Goal: Communication & Community: Answer question/provide support

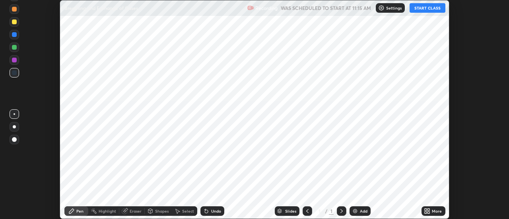
scroll to position [219, 509]
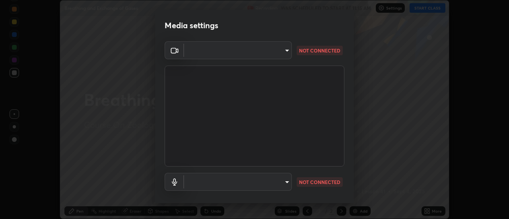
type input "515fa8dc750868be0a3e45a8a70092ebbb24a489711ff7313880db239e39e5e3"
type input "communications"
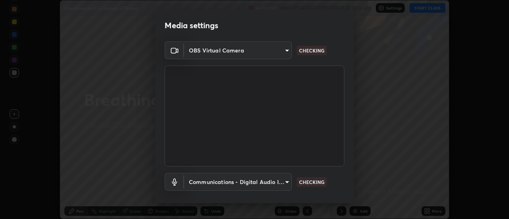
click at [286, 50] on body "Erase all Breathing and Exchange of Gases Recording WAS SCHEDULED TO START AT 1…" at bounding box center [254, 109] width 509 height 219
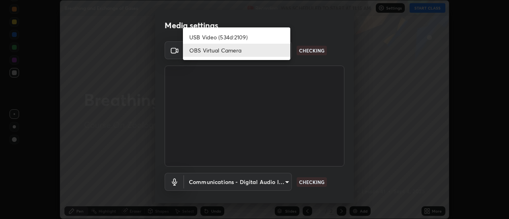
click at [248, 34] on li "USB Video (534d:2109)" at bounding box center [236, 37] width 107 height 13
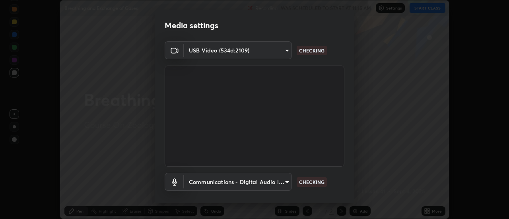
type input "c0318c2169e97be91d29acf291416a88c84fbbb6e6132cf31ff648c8cca26c2a"
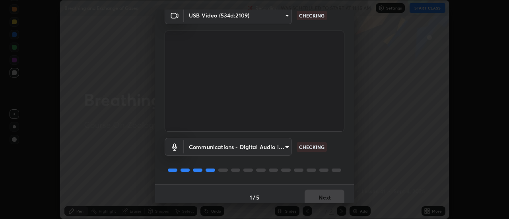
scroll to position [42, 0]
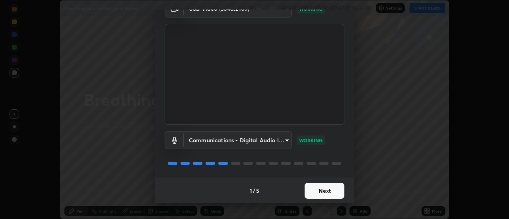
click at [324, 188] on button "Next" at bounding box center [324, 191] width 40 height 16
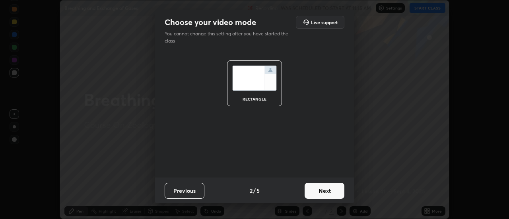
scroll to position [0, 0]
click at [329, 192] on button "Next" at bounding box center [324, 191] width 40 height 16
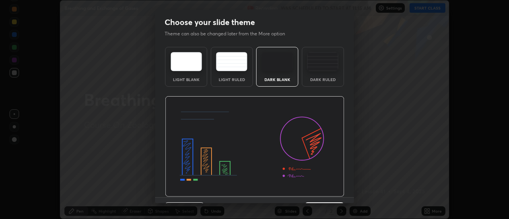
click at [331, 195] on img at bounding box center [254, 146] width 179 height 101
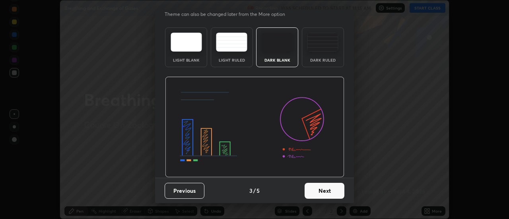
click at [325, 188] on button "Next" at bounding box center [324, 191] width 40 height 16
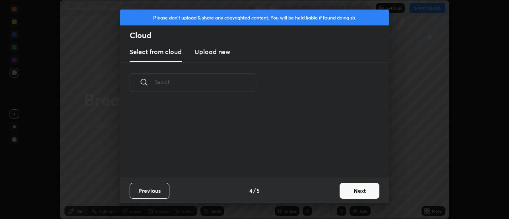
click at [342, 189] on button "Next" at bounding box center [359, 191] width 40 height 16
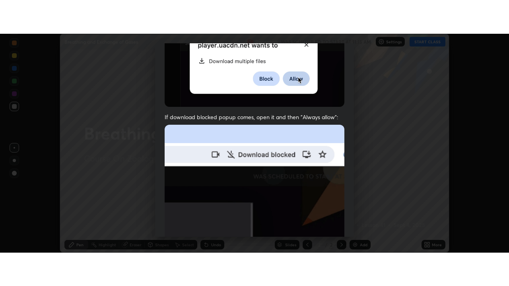
scroll to position [204, 0]
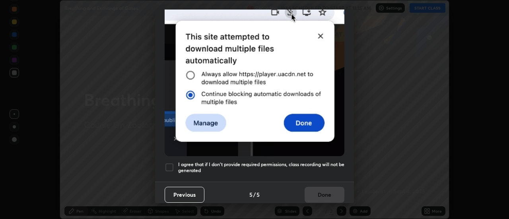
click at [171, 163] on div at bounding box center [170, 168] width 10 height 10
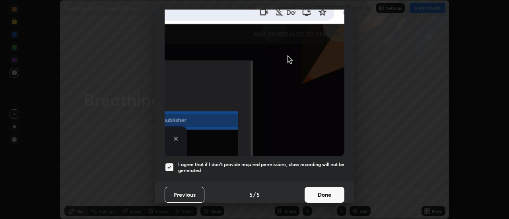
click at [315, 192] on button "Done" at bounding box center [324, 195] width 40 height 16
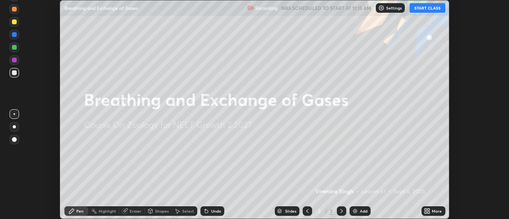
click at [423, 9] on button "START CLASS" at bounding box center [427, 8] width 36 height 10
click at [433, 207] on div "More" at bounding box center [433, 211] width 24 height 10
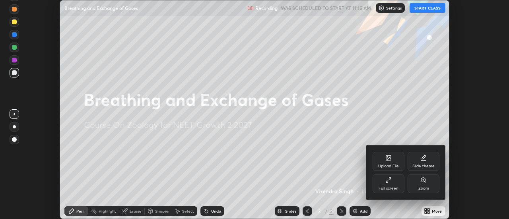
click at [386, 189] on div "Full screen" at bounding box center [388, 188] width 20 height 4
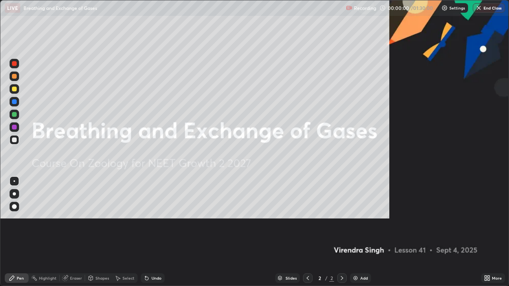
scroll to position [286, 509]
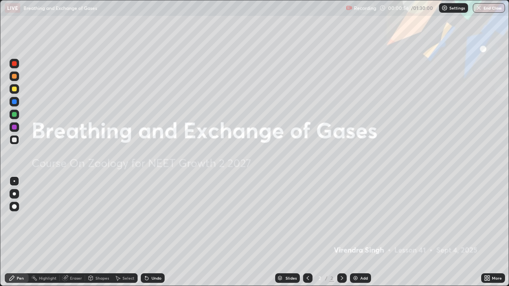
click at [359, 219] on div "Add" at bounding box center [360, 278] width 21 height 10
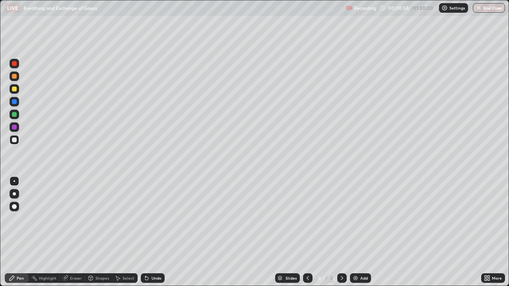
click at [14, 199] on div at bounding box center [15, 194] width 10 height 13
click at [14, 78] on div at bounding box center [14, 76] width 5 height 5
click at [17, 101] on div at bounding box center [15, 102] width 10 height 10
click at [17, 114] on div at bounding box center [15, 115] width 10 height 10
click at [15, 91] on div at bounding box center [15, 89] width 10 height 10
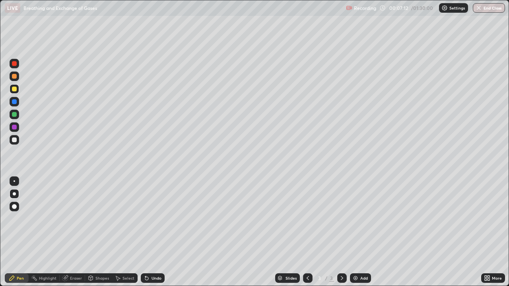
click at [16, 140] on div at bounding box center [14, 140] width 5 height 5
click at [19, 115] on div at bounding box center [14, 114] width 13 height 13
click at [16, 90] on div at bounding box center [14, 89] width 5 height 5
click at [17, 115] on div at bounding box center [15, 115] width 10 height 10
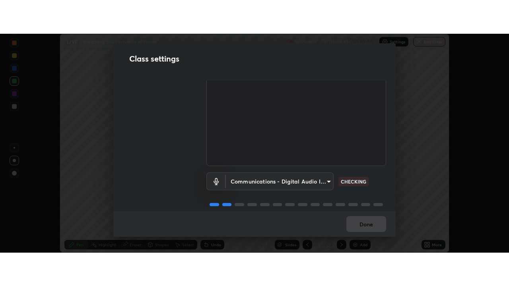
scroll to position [50, 0]
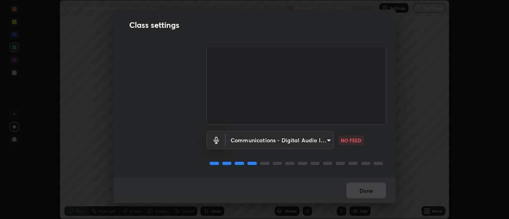
click at [327, 136] on body "Erase all LIVE Breathing and Exchange of Gases Recording 00:23:48 / 01:30:00 Se…" at bounding box center [254, 109] width 509 height 219
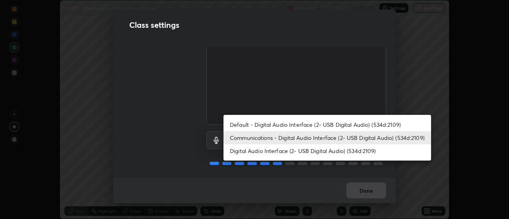
click at [311, 122] on li "Default - Digital Audio Interface (2- USB Digital Audio) (534d:2109)" at bounding box center [326, 124] width 207 height 13
type input "default"
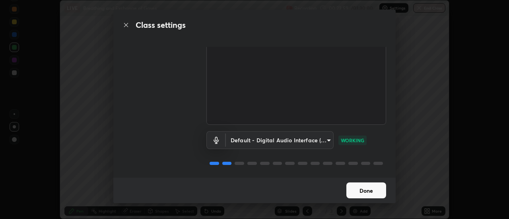
click at [359, 187] on button "Done" at bounding box center [366, 190] width 40 height 16
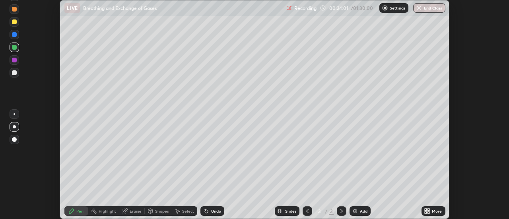
click at [360, 208] on div "Add" at bounding box center [359, 211] width 21 height 10
click at [425, 211] on icon at bounding box center [425, 212] width 2 height 2
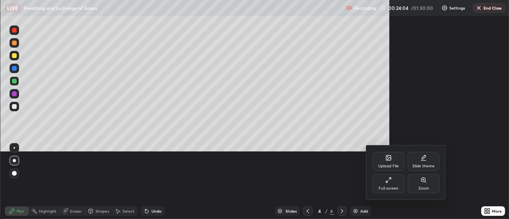
scroll to position [286, 509]
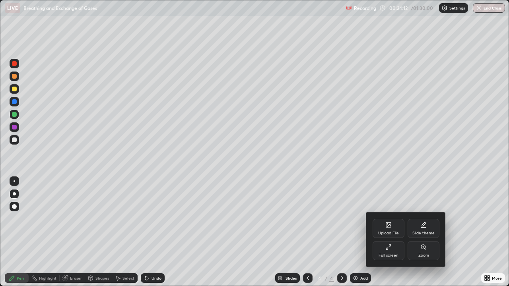
click at [392, 219] on div "Full screen" at bounding box center [388, 250] width 32 height 19
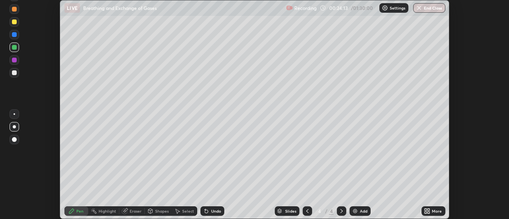
scroll to position [39527, 39237]
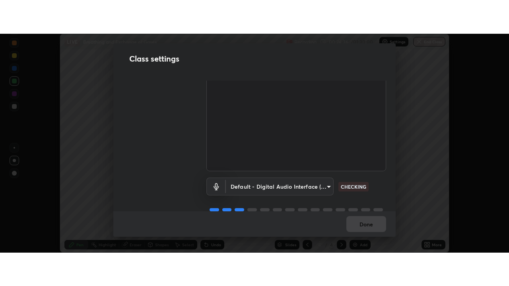
scroll to position [50, 0]
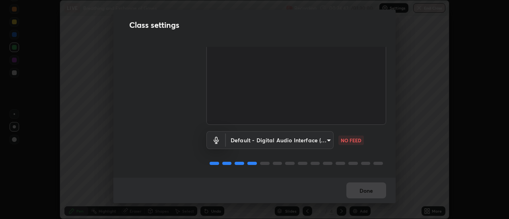
click at [327, 140] on body "Erase all LIVE Breathing and Exchange of Gases Recording 00:24:42 / 01:30:00 Se…" at bounding box center [254, 109] width 509 height 219
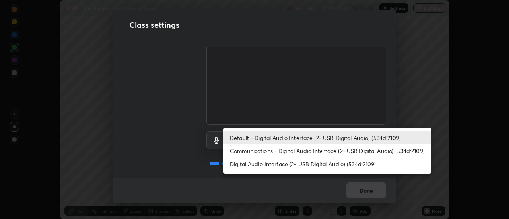
click at [303, 148] on li "Communications - Digital Audio Interface (2- USB Digital Audio) (534d:2109)" at bounding box center [326, 150] width 207 height 13
type input "communications"
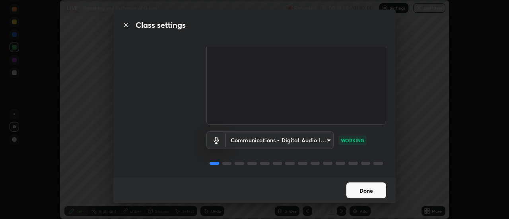
click at [370, 185] on button "Done" at bounding box center [366, 190] width 40 height 16
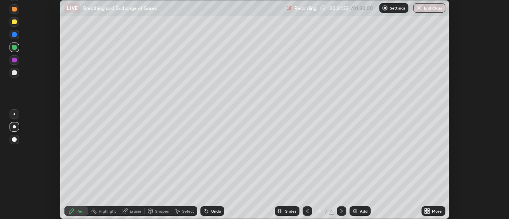
click at [432, 210] on div "More" at bounding box center [437, 211] width 10 height 4
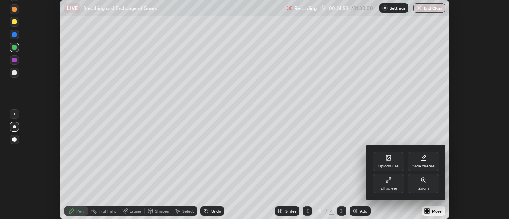
click at [394, 184] on div "Full screen" at bounding box center [388, 183] width 32 height 19
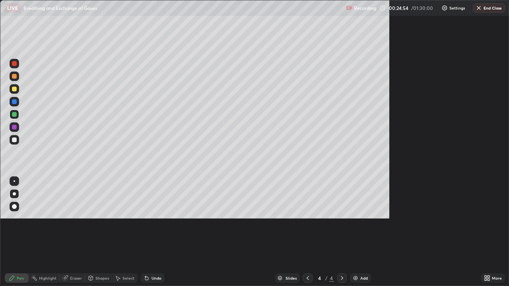
scroll to position [286, 509]
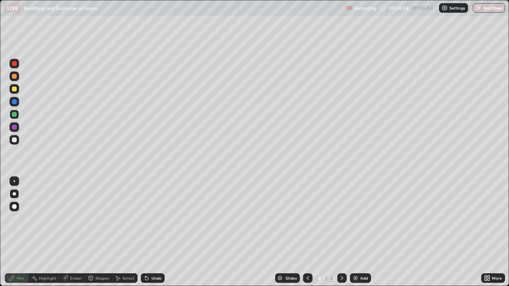
click at [16, 78] on div at bounding box center [14, 76] width 5 height 5
click at [16, 90] on div at bounding box center [14, 89] width 5 height 5
click at [153, 219] on div "Undo" at bounding box center [153, 278] width 24 height 10
click at [155, 219] on div "Undo" at bounding box center [153, 278] width 24 height 10
click at [149, 219] on div "Undo" at bounding box center [153, 278] width 24 height 10
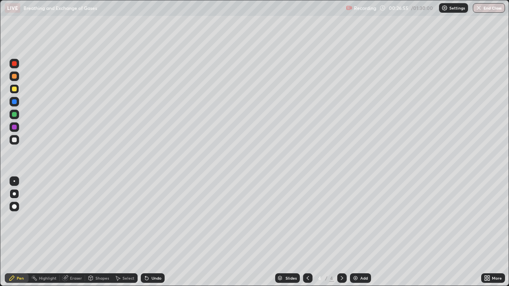
click at [156, 219] on div "Undo" at bounding box center [153, 278] width 24 height 10
click at [157, 219] on div "Undo" at bounding box center [153, 278] width 24 height 10
click at [156, 219] on div "Undo" at bounding box center [153, 278] width 24 height 10
click at [157, 219] on div "Undo" at bounding box center [153, 278] width 24 height 10
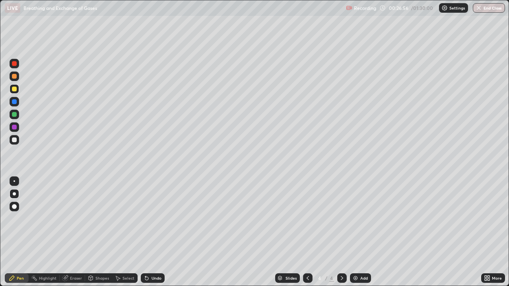
click at [158, 219] on div "Undo" at bounding box center [153, 278] width 24 height 10
click at [158, 219] on div "Undo" at bounding box center [156, 278] width 10 height 4
click at [159, 219] on div "Undo" at bounding box center [156, 278] width 10 height 4
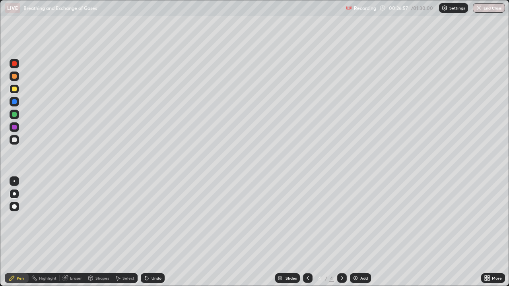
click at [159, 219] on div "Undo" at bounding box center [153, 278] width 24 height 10
click at [158, 219] on div "Undo" at bounding box center [153, 278] width 24 height 10
click at [126, 219] on div "Select" at bounding box center [128, 278] width 12 height 4
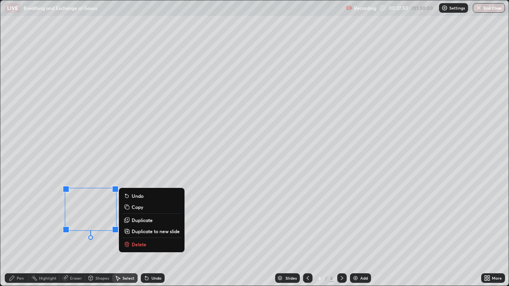
click at [82, 219] on div "0 ° Undo Copy Duplicate Duplicate to new slide Delete" at bounding box center [254, 142] width 508 height 285
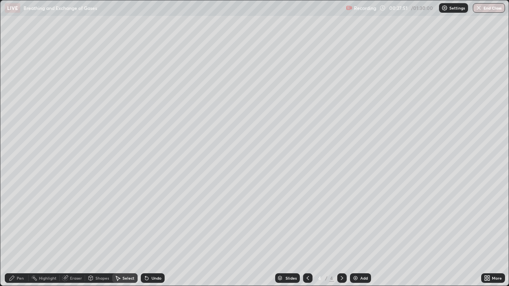
click at [25, 219] on div "Pen" at bounding box center [17, 278] width 24 height 10
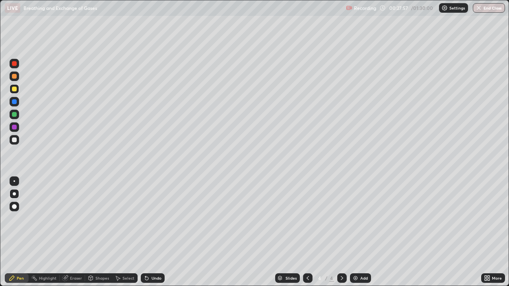
click at [76, 219] on div "Eraser" at bounding box center [76, 278] width 12 height 4
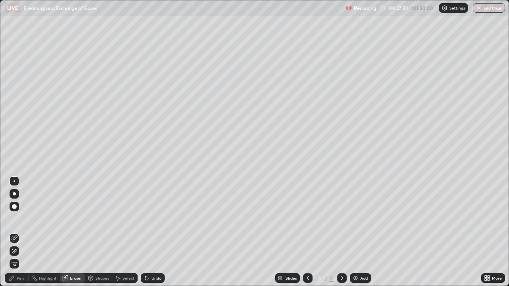
click at [25, 219] on div "Pen" at bounding box center [17, 278] width 24 height 10
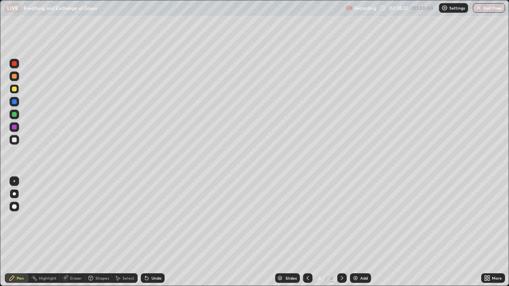
click at [17, 112] on div at bounding box center [15, 115] width 10 height 10
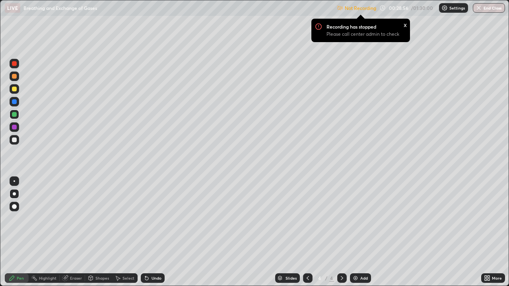
click at [443, 8] on img at bounding box center [444, 8] width 6 height 6
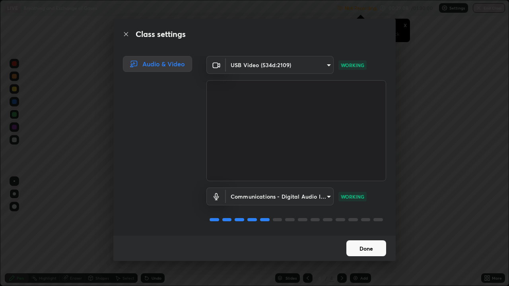
click at [369, 219] on button "Done" at bounding box center [366, 248] width 40 height 16
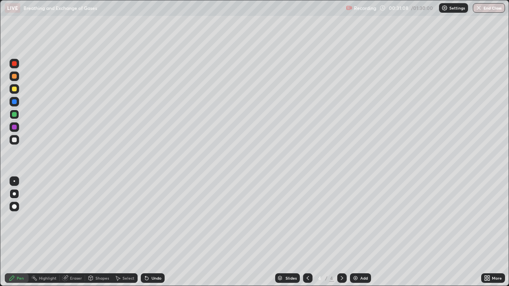
click at [158, 219] on div "Undo" at bounding box center [156, 278] width 10 height 4
click at [155, 219] on div "Undo" at bounding box center [156, 278] width 10 height 4
click at [157, 219] on div "Undo" at bounding box center [156, 278] width 10 height 4
click at [360, 219] on div "Add" at bounding box center [364, 278] width 8 height 4
click at [16, 78] on div at bounding box center [15, 77] width 10 height 10
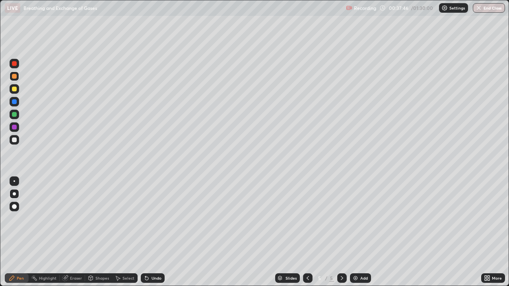
click at [148, 219] on icon at bounding box center [146, 278] width 6 height 6
click at [151, 219] on div "Undo" at bounding box center [156, 278] width 10 height 4
click at [17, 113] on div at bounding box center [15, 115] width 10 height 10
click at [15, 76] on div at bounding box center [14, 76] width 5 height 5
click at [126, 219] on div "Select" at bounding box center [128, 278] width 12 height 4
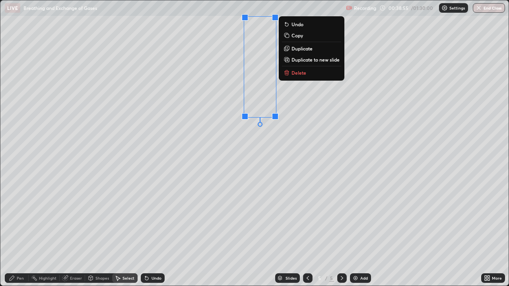
click at [223, 153] on div "0 ° Undo Copy Duplicate Duplicate to new slide Delete" at bounding box center [254, 142] width 508 height 285
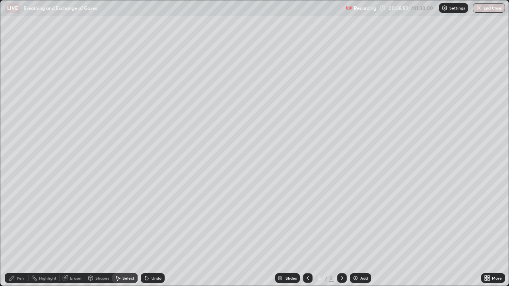
click at [100, 219] on div "Shapes" at bounding box center [102, 278] width 14 height 4
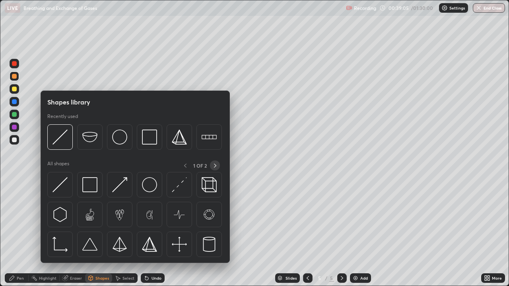
click at [214, 165] on icon at bounding box center [215, 166] width 6 height 6
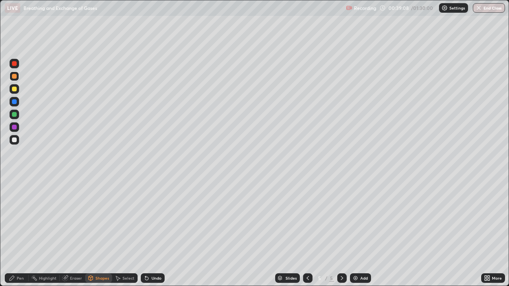
click at [19, 219] on div "Pen" at bounding box center [20, 278] width 7 height 4
click at [17, 127] on div at bounding box center [15, 127] width 10 height 10
click at [159, 219] on div "Undo" at bounding box center [156, 278] width 10 height 4
click at [108, 219] on div "Shapes" at bounding box center [102, 278] width 14 height 4
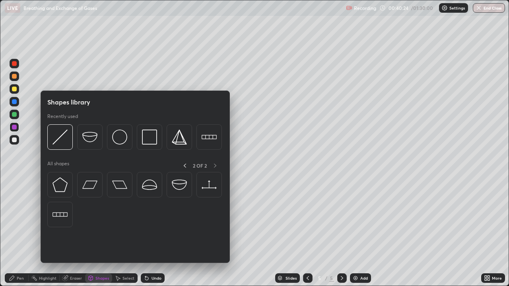
click at [120, 219] on icon at bounding box center [118, 278] width 4 height 5
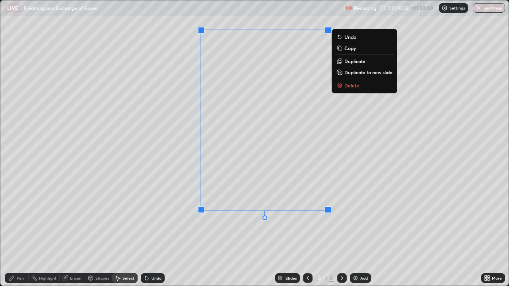
click at [167, 205] on div "0 ° Undo Copy Duplicate Duplicate to new slide Delete" at bounding box center [254, 142] width 508 height 285
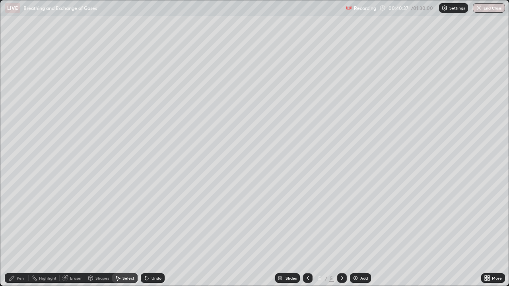
click at [72, 219] on div "Eraser" at bounding box center [76, 278] width 12 height 4
click at [20, 219] on div "Pen" at bounding box center [20, 278] width 7 height 4
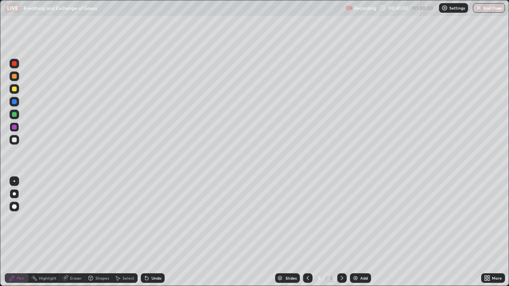
click at [17, 210] on div at bounding box center [15, 207] width 10 height 10
click at [10, 193] on div at bounding box center [15, 194] width 10 height 10
click at [15, 75] on div at bounding box center [14, 76] width 5 height 5
click at [17, 88] on div at bounding box center [15, 89] width 10 height 10
click at [14, 64] on div at bounding box center [14, 63] width 5 height 5
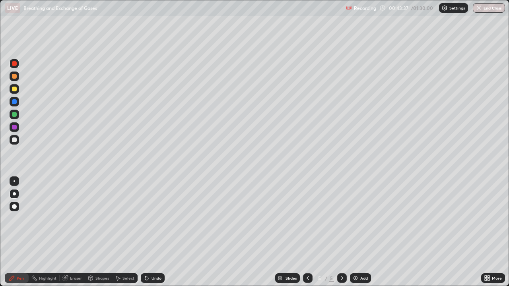
click at [14, 181] on div at bounding box center [15, 181] width 2 height 2
click at [14, 76] on div at bounding box center [14, 76] width 5 height 5
click at [16, 101] on div at bounding box center [14, 101] width 5 height 5
click at [155, 219] on div "Undo" at bounding box center [156, 278] width 10 height 4
click at [14, 89] on div at bounding box center [14, 89] width 5 height 5
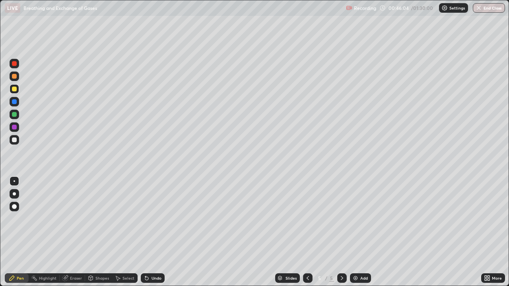
click at [303, 219] on div at bounding box center [308, 278] width 10 height 16
click at [307, 219] on icon at bounding box center [307, 278] width 6 height 6
click at [337, 219] on div at bounding box center [342, 278] width 10 height 10
click at [341, 219] on div at bounding box center [342, 278] width 10 height 10
click at [15, 78] on div at bounding box center [14, 76] width 5 height 5
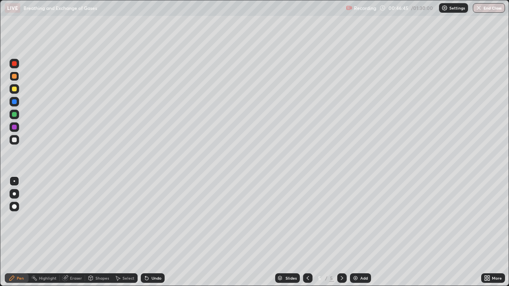
click at [14, 195] on div at bounding box center [14, 193] width 3 height 3
click at [153, 219] on div "Undo" at bounding box center [153, 278] width 24 height 10
click at [154, 219] on div "Undo" at bounding box center [156, 278] width 10 height 4
click at [155, 219] on div "Undo" at bounding box center [156, 278] width 10 height 4
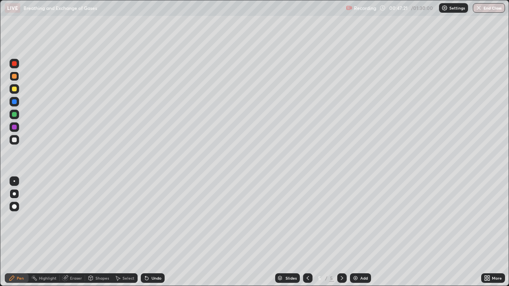
click at [155, 219] on div "Undo" at bounding box center [156, 278] width 10 height 4
click at [154, 219] on div "Undo" at bounding box center [156, 278] width 10 height 4
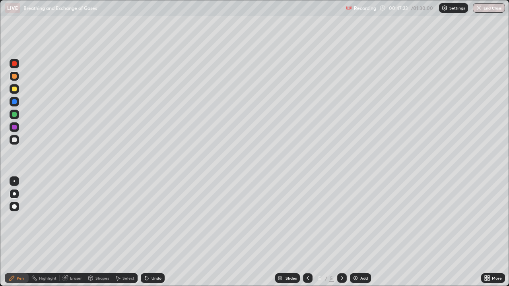
click at [154, 219] on div "Undo" at bounding box center [156, 278] width 10 height 4
click at [152, 219] on div "Undo" at bounding box center [156, 278] width 10 height 4
click at [15, 64] on div at bounding box center [14, 63] width 5 height 5
click at [17, 77] on div at bounding box center [15, 77] width 10 height 10
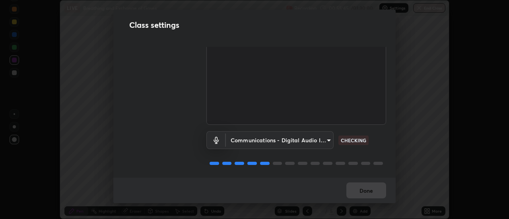
scroll to position [27, 0]
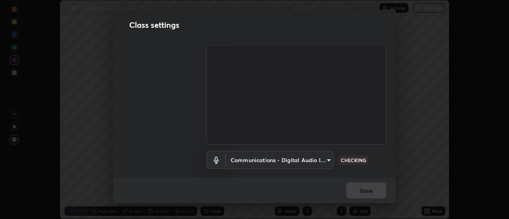
click at [326, 159] on body "Erase all LIVE Breathing and Exchange of Gases Recording 00:55:48 / 01:30:00 Se…" at bounding box center [254, 109] width 509 height 219
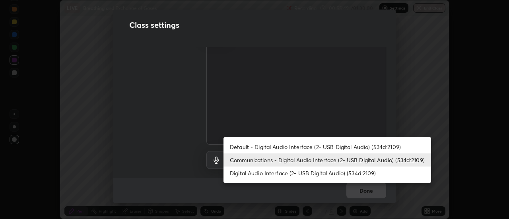
click at [314, 146] on li "Default - Digital Audio Interface (2- USB Digital Audio) (534d:2109)" at bounding box center [326, 146] width 207 height 13
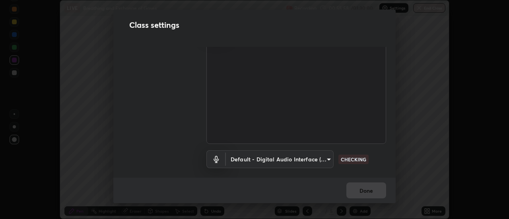
scroll to position [46, 0]
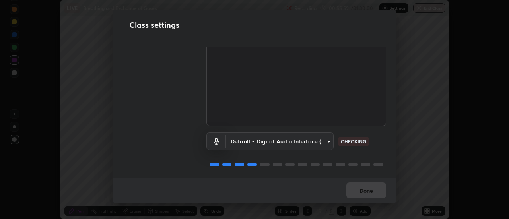
click at [361, 142] on p "CHECKING" at bounding box center [353, 141] width 25 height 7
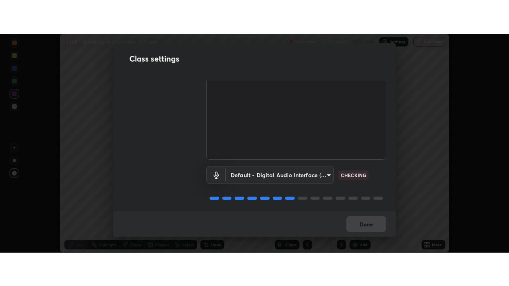
scroll to position [50, 0]
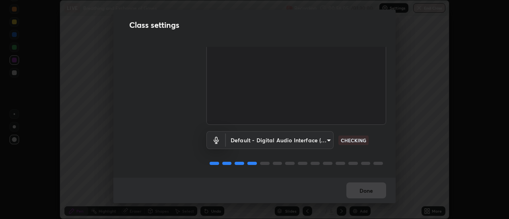
click at [329, 135] on body "Erase all LIVE Breathing and Exchange of Gases Recording 00:56:05 / 01:30:00 Se…" at bounding box center [254, 109] width 509 height 219
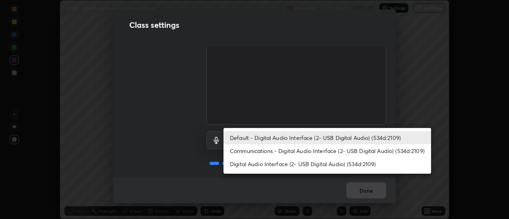
click at [326, 147] on li "Communications - Digital Audio Interface (2- USB Digital Audio) (534d:2109)" at bounding box center [326, 150] width 207 height 13
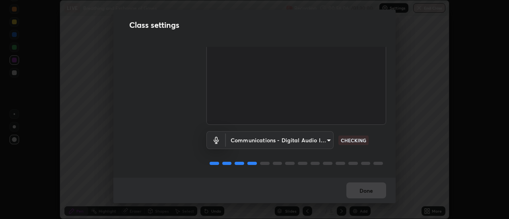
type input "communications"
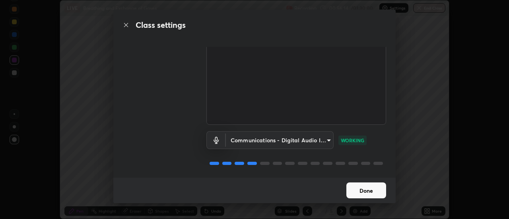
click at [373, 191] on button "Done" at bounding box center [366, 190] width 40 height 16
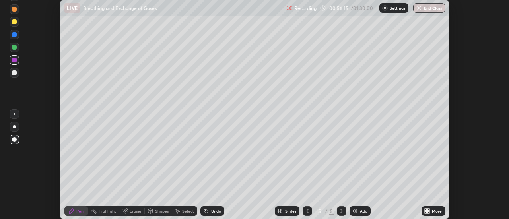
click at [433, 211] on div "More" at bounding box center [437, 211] width 10 height 4
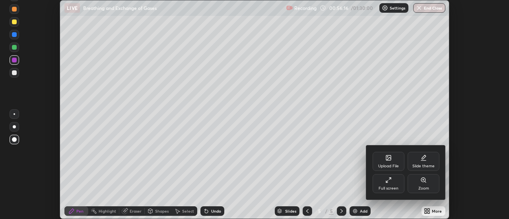
click at [397, 184] on div "Full screen" at bounding box center [388, 183] width 32 height 19
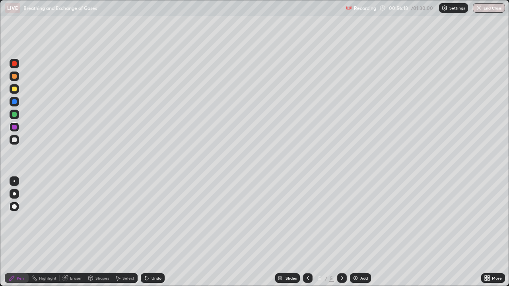
scroll to position [286, 509]
click at [13, 89] on div at bounding box center [14, 89] width 5 height 5
click at [307, 219] on icon at bounding box center [307, 278] width 6 height 6
click at [341, 219] on icon at bounding box center [342, 278] width 6 height 6
click at [342, 219] on icon at bounding box center [342, 278] width 6 height 6
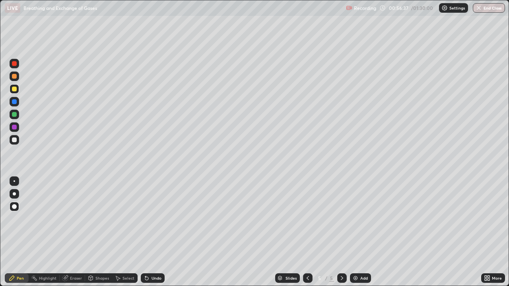
click at [359, 219] on div "Add" at bounding box center [360, 278] width 21 height 10
click at [306, 219] on icon at bounding box center [307, 278] width 6 height 6
click at [15, 79] on div at bounding box center [15, 77] width 10 height 10
click at [14, 181] on div at bounding box center [15, 181] width 2 height 2
click at [17, 127] on div at bounding box center [15, 127] width 10 height 10
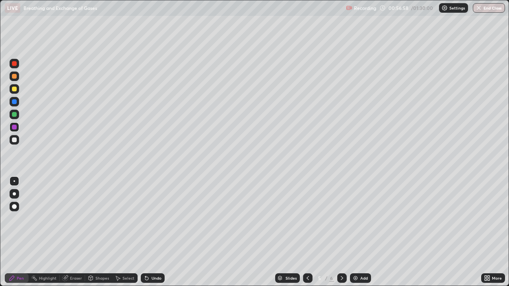
click at [14, 194] on div at bounding box center [14, 193] width 3 height 3
click at [14, 181] on div at bounding box center [15, 181] width 2 height 2
click at [15, 76] on div at bounding box center [14, 76] width 5 height 5
click at [17, 90] on div at bounding box center [15, 89] width 10 height 10
click at [15, 62] on div at bounding box center [14, 63] width 5 height 5
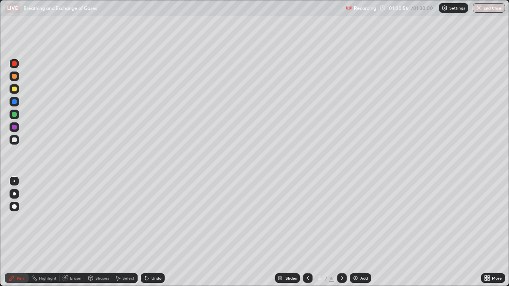
click at [15, 78] on div at bounding box center [14, 76] width 5 height 5
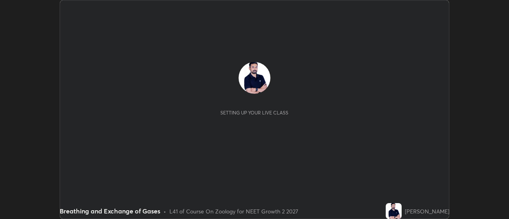
scroll to position [219, 509]
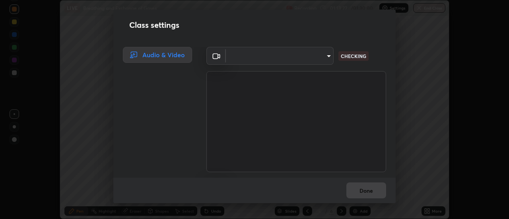
click at [427, 212] on div "Class settings Audio & Video ​ CHECKING ​ CHECKING Done" at bounding box center [254, 109] width 509 height 219
type input "c0318c2169e97be91d29acf291416a88c84fbbb6e6132cf31ff648c8cca26c2a"
type input "communications"
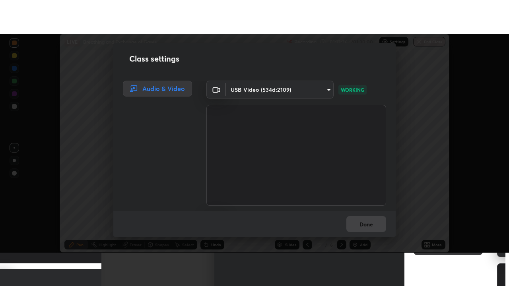
scroll to position [50, 0]
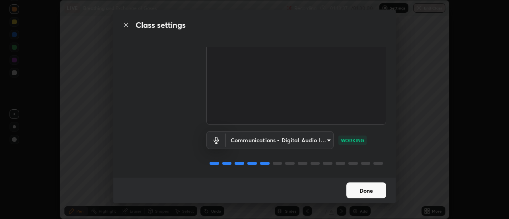
click at [365, 190] on button "Done" at bounding box center [366, 190] width 40 height 16
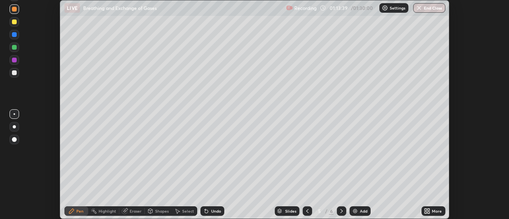
click at [428, 210] on icon at bounding box center [429, 210] width 2 height 2
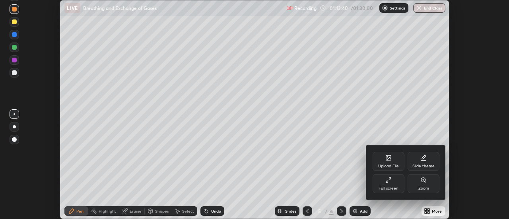
click at [391, 184] on div "Full screen" at bounding box center [388, 183] width 32 height 19
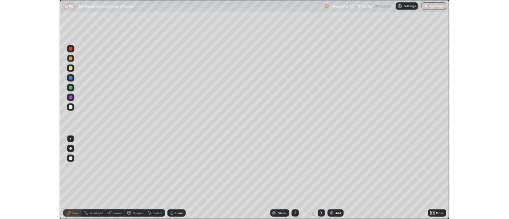
scroll to position [286, 509]
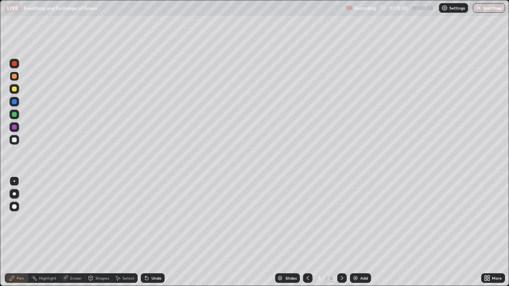
click at [12, 90] on div at bounding box center [14, 89] width 5 height 5
click at [359, 219] on div "Add" at bounding box center [360, 278] width 21 height 10
click at [17, 78] on div at bounding box center [15, 77] width 10 height 10
click at [14, 194] on div at bounding box center [14, 193] width 3 height 3
click at [162, 219] on div "Undo" at bounding box center [153, 278] width 24 height 10
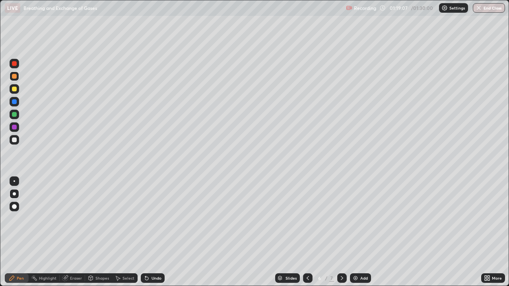
click at [15, 114] on div at bounding box center [14, 114] width 5 height 5
click at [345, 219] on div at bounding box center [342, 278] width 10 height 10
click at [308, 219] on icon at bounding box center [307, 278] width 6 height 6
click at [151, 219] on div "Undo" at bounding box center [156, 278] width 10 height 4
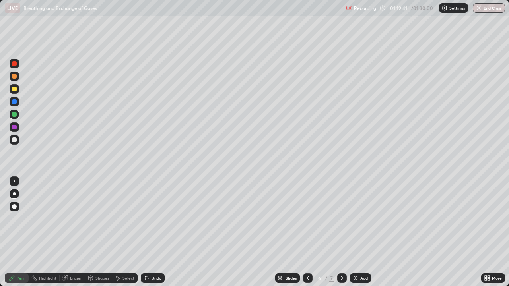
click at [148, 219] on icon at bounding box center [146, 278] width 6 height 6
click at [103, 219] on div "Shapes" at bounding box center [102, 278] width 14 height 4
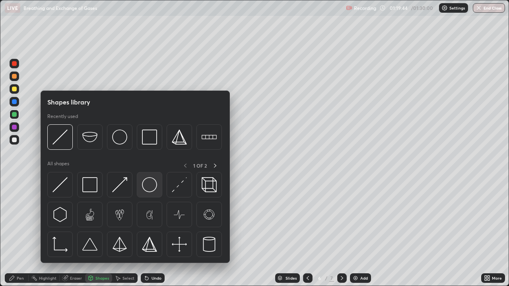
click at [149, 188] on img at bounding box center [149, 184] width 15 height 15
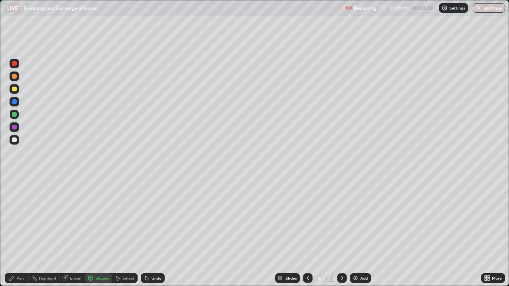
click at [22, 219] on div "Pen" at bounding box center [20, 278] width 7 height 4
click at [77, 219] on div "Eraser" at bounding box center [76, 278] width 12 height 4
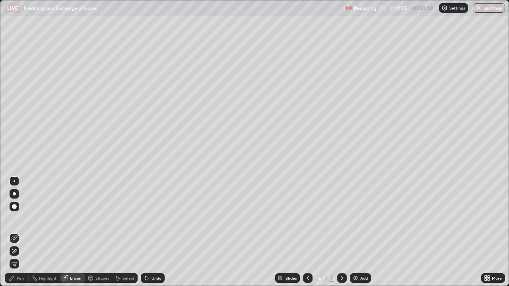
click at [22, 219] on div "Pen" at bounding box center [20, 278] width 7 height 4
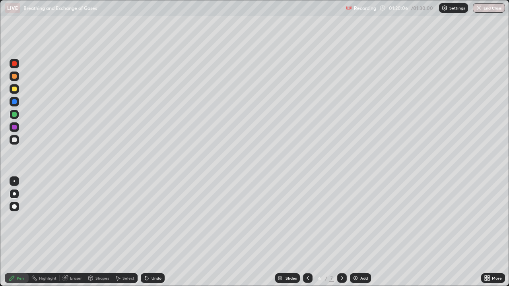
click at [156, 219] on div "Undo" at bounding box center [156, 278] width 10 height 4
click at [155, 219] on div "Undo" at bounding box center [153, 278] width 24 height 10
click at [15, 64] on div at bounding box center [14, 63] width 5 height 5
click at [15, 76] on div at bounding box center [14, 76] width 5 height 5
click at [16, 66] on div at bounding box center [14, 63] width 5 height 5
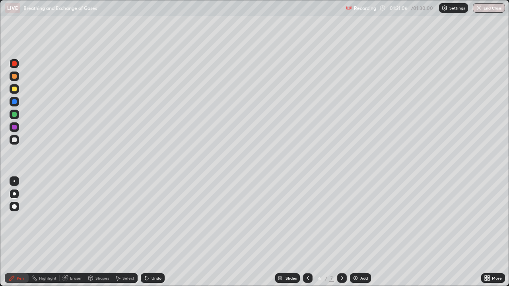
click at [152, 219] on div "Undo" at bounding box center [156, 278] width 10 height 4
click at [149, 219] on div "Undo" at bounding box center [153, 278] width 24 height 10
click at [151, 219] on div "Undo" at bounding box center [156, 278] width 10 height 4
click at [76, 219] on div "Eraser" at bounding box center [72, 278] width 25 height 10
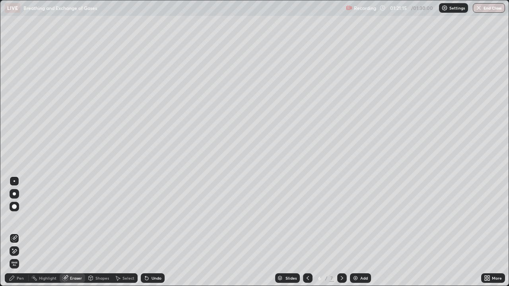
click at [19, 219] on div "Pen" at bounding box center [17, 278] width 24 height 10
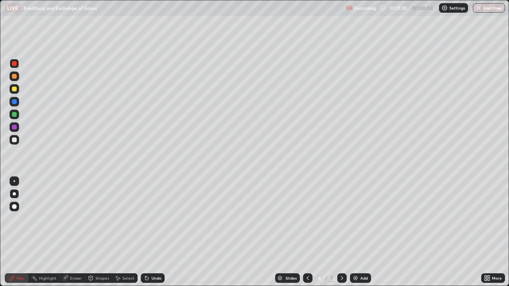
click at [156, 219] on div "Undo" at bounding box center [156, 278] width 10 height 4
click at [16, 77] on div at bounding box center [14, 76] width 5 height 5
click at [17, 89] on div at bounding box center [15, 89] width 10 height 10
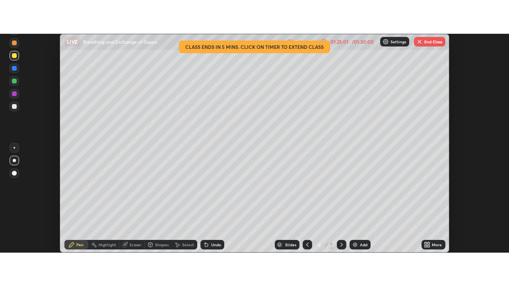
scroll to position [219, 509]
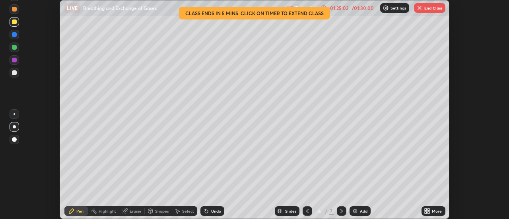
click at [438, 210] on div "More" at bounding box center [437, 211] width 10 height 4
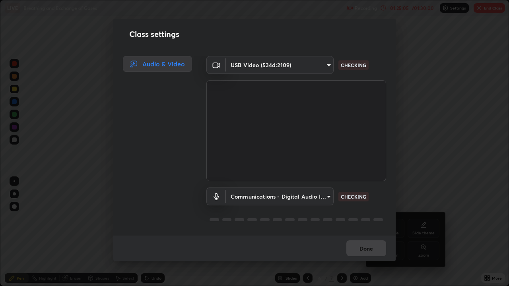
scroll to position [286, 509]
type input "c0318c2169e97be91d29acf291416a88c84fbbb6e6132cf31ff648c8cca26c2a"
click at [329, 65] on body "Erase all LIVE Breathing and Exchange of Gases Recording 01:25:18 / 01:30:00 Se…" at bounding box center [254, 143] width 509 height 286
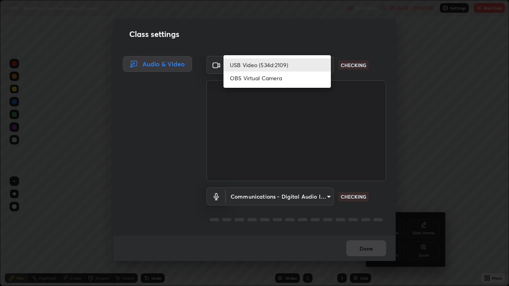
click at [299, 66] on li "USB Video (534d:2109)" at bounding box center [276, 64] width 107 height 13
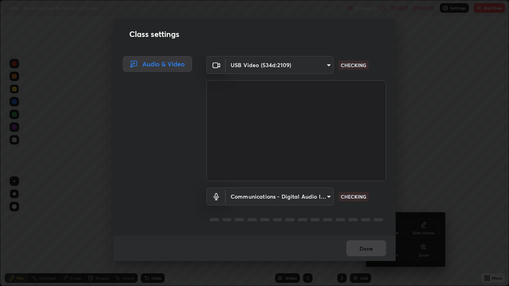
click at [329, 196] on body "Erase all LIVE Breathing and Exchange of Gases Recording 01:25:21 / 01:30:00 Se…" at bounding box center [254, 143] width 509 height 286
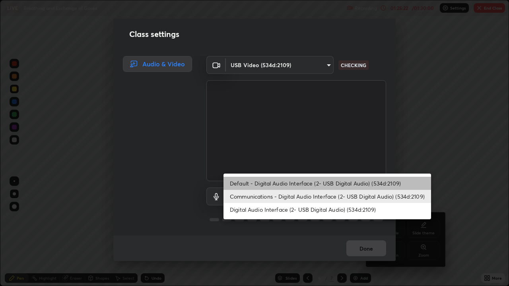
click at [305, 180] on li "Default - Digital Audio Interface (2- USB Digital Audio) (534d:2109)" at bounding box center [326, 183] width 207 height 13
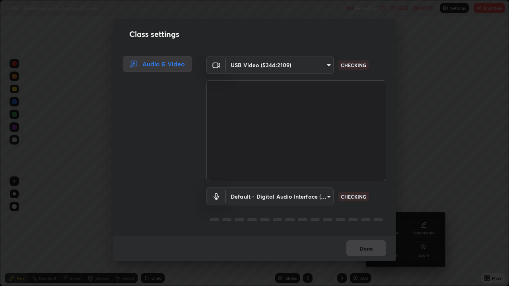
type input "default"
click at [423, 178] on div "Class settings Audio & Video USB Video (534d:2109) c0318c2169e97be91d29acf29141…" at bounding box center [254, 143] width 509 height 286
click at [427, 174] on div "Class settings Audio & Video USB Video (534d:2109) c0318c2169e97be91d29acf29141…" at bounding box center [254, 143] width 509 height 286
click at [427, 172] on div "Class settings Audio & Video USB Video (534d:2109) c0318c2169e97be91d29acf29141…" at bounding box center [254, 143] width 509 height 286
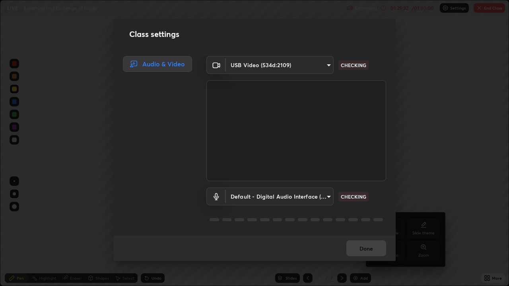
click at [422, 169] on div "Class settings Audio & Video USB Video (534d:2109) c0318c2169e97be91d29acf29141…" at bounding box center [254, 143] width 509 height 286
click at [421, 169] on div "Class settings Audio & Video USB Video (534d:2109) c0318c2169e97be91d29acf29141…" at bounding box center [254, 143] width 509 height 286
click at [436, 163] on div "Class settings Audio & Video USB Video (534d:2109) c0318c2169e97be91d29acf29141…" at bounding box center [254, 143] width 509 height 286
click at [434, 180] on div "Class settings Audio & Video USB Video (534d:2109) c0318c2169e97be91d29acf29141…" at bounding box center [254, 143] width 509 height 286
click at [328, 66] on body "Erase all LIVE Breathing and Exchange of Gases Recording 01:25:45 / 01:30:00 Se…" at bounding box center [254, 143] width 509 height 286
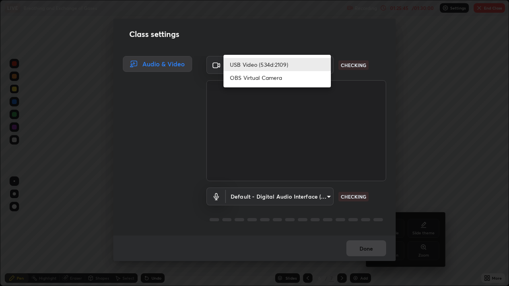
click at [295, 79] on li "OBS Virtual Camera" at bounding box center [276, 77] width 107 height 13
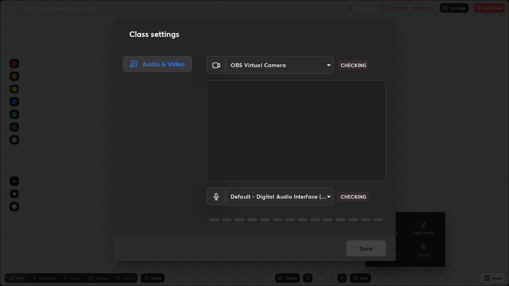
type input "515fa8dc750868be0a3e45a8a70092ebbb24a489711ff7313880db239e39e5e3"
click at [420, 171] on div "Class settings Audio & Video OBS Virtual Camera 515fa8dc750868be0a3e45a8a70092e…" at bounding box center [254, 143] width 509 height 286
click at [430, 219] on div "Class settings Audio & Video OBS Virtual Camera 515fa8dc750868be0a3e45a8a70092e…" at bounding box center [254, 143] width 509 height 286
click at [432, 219] on div "Class settings Audio & Video OBS Virtual Camera 515fa8dc750868be0a3e45a8a70092e…" at bounding box center [254, 143] width 509 height 286
click at [495, 11] on div "Class settings Audio & Video OBS Virtual Camera 515fa8dc750868be0a3e45a8a70092e…" at bounding box center [254, 143] width 509 height 286
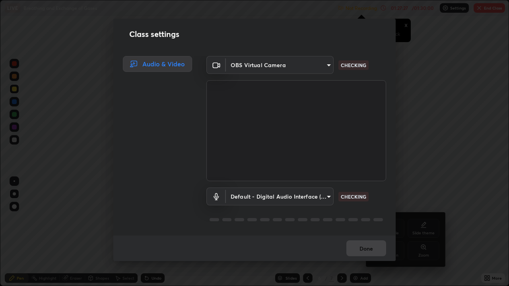
click at [494, 10] on div "Class settings Audio & Video OBS Virtual Camera 515fa8dc750868be0a3e45a8a70092e…" at bounding box center [254, 143] width 509 height 286
click at [406, 25] on div "Class settings Audio & Video OBS Virtual Camera 515fa8dc750868be0a3e45a8a70092e…" at bounding box center [254, 143] width 509 height 286
click at [406, 24] on div "Class settings Audio & Video OBS Virtual Camera 515fa8dc750868be0a3e45a8a70092e…" at bounding box center [254, 143] width 509 height 286
click at [405, 25] on div "Class settings Audio & Video OBS Virtual Camera 515fa8dc750868be0a3e45a8a70092e…" at bounding box center [254, 143] width 509 height 286
click at [488, 11] on div "Class settings Audio & Video OBS Virtual Camera 515fa8dc750868be0a3e45a8a70092e…" at bounding box center [254, 143] width 509 height 286
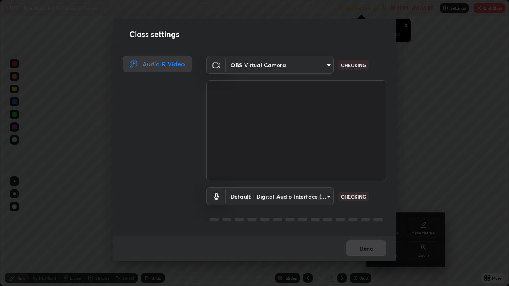
click at [490, 11] on div "Class settings Audio & Video OBS Virtual Camera 515fa8dc750868be0a3e45a8a70092e…" at bounding box center [254, 143] width 509 height 286
click at [490, 12] on div "Class settings Audio & Video OBS Virtual Camera 515fa8dc750868be0a3e45a8a70092e…" at bounding box center [254, 143] width 509 height 286
click at [372, 219] on div "Done" at bounding box center [254, 248] width 282 height 25
click at [491, 13] on div "Class settings Audio & Video OBS Virtual Camera 515fa8dc750868be0a3e45a8a70092e…" at bounding box center [254, 143] width 509 height 286
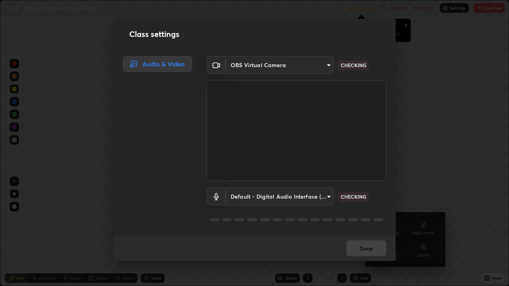
click at [508, 145] on div "Class settings Audio & Video OBS Virtual Camera 515fa8dc750868be0a3e45a8a70092e…" at bounding box center [254, 143] width 509 height 286
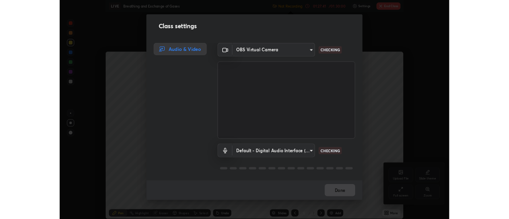
scroll to position [39527, 39237]
